Goal: Transaction & Acquisition: Book appointment/travel/reservation

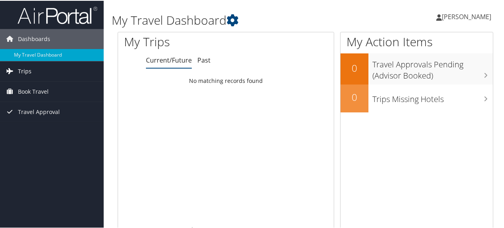
click at [29, 71] on span "Trips" at bounding box center [25, 71] width 14 height 20
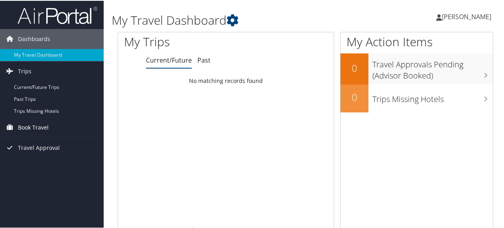
click at [29, 125] on span "Book Travel" at bounding box center [33, 127] width 31 height 20
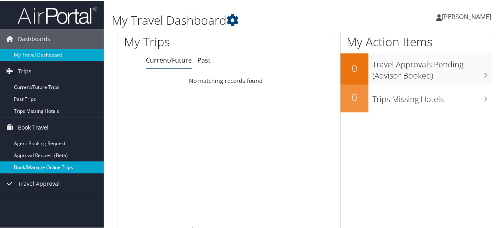
click at [40, 164] on link "Book/Manage Online Trips" at bounding box center [52, 167] width 104 height 12
